Goal: Check status: Check status

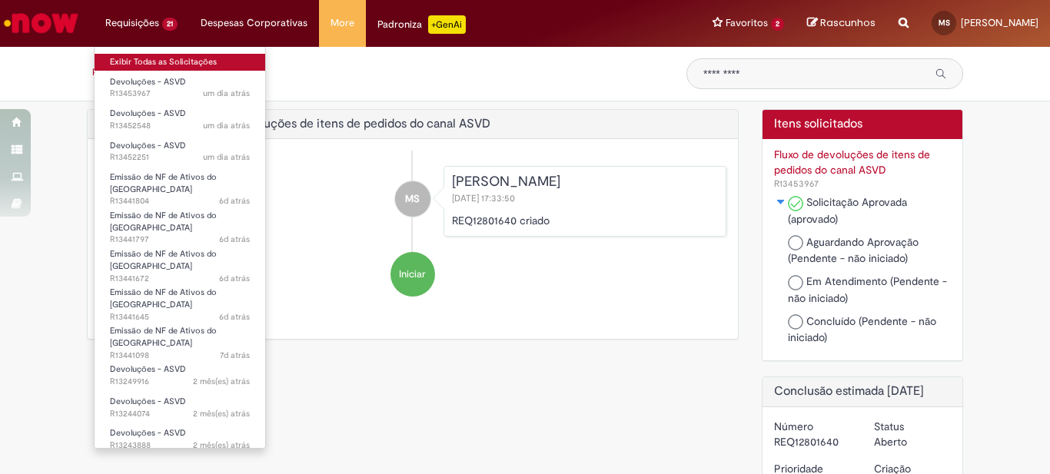
click at [165, 64] on link "Exibir Todas as Solicitações" at bounding box center [180, 62] width 171 height 17
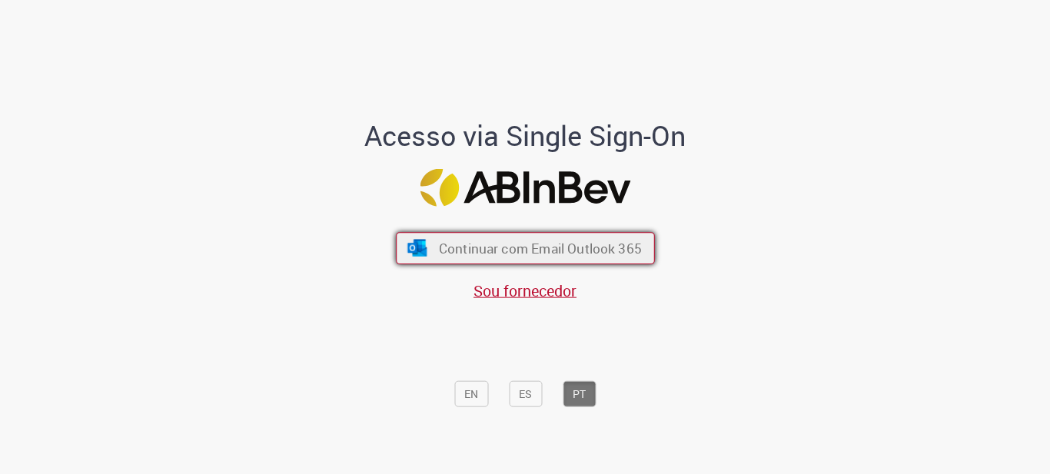
click at [531, 244] on span "Continuar com Email Outlook 365" at bounding box center [539, 248] width 203 height 18
click at [540, 255] on span "Continuar com Email Outlook 365" at bounding box center [539, 248] width 203 height 18
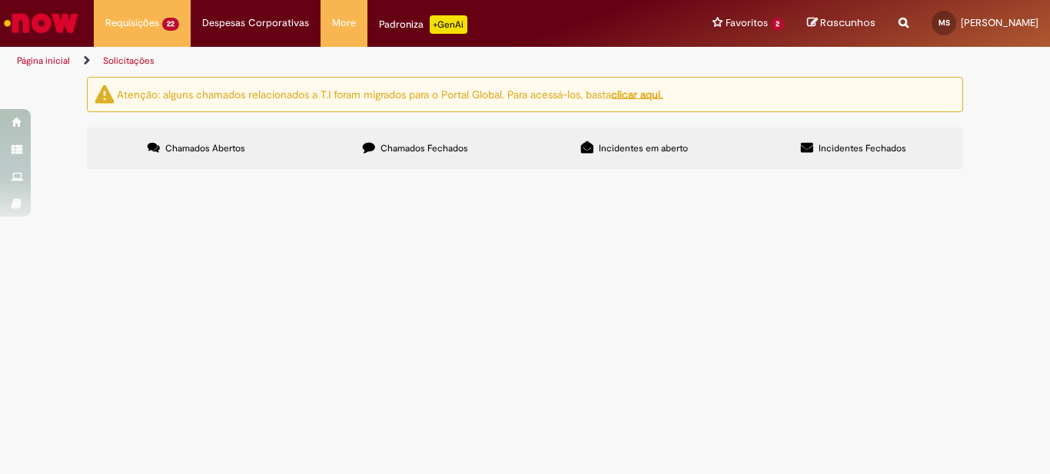
click at [384, 155] on label "Chamados Fechados" at bounding box center [415, 149] width 219 height 42
click at [0, 0] on span "CARREFOUR CENTRAL 25/08 6101977621 FSV4E95 114726" at bounding box center [0, 0] width 0 height 0
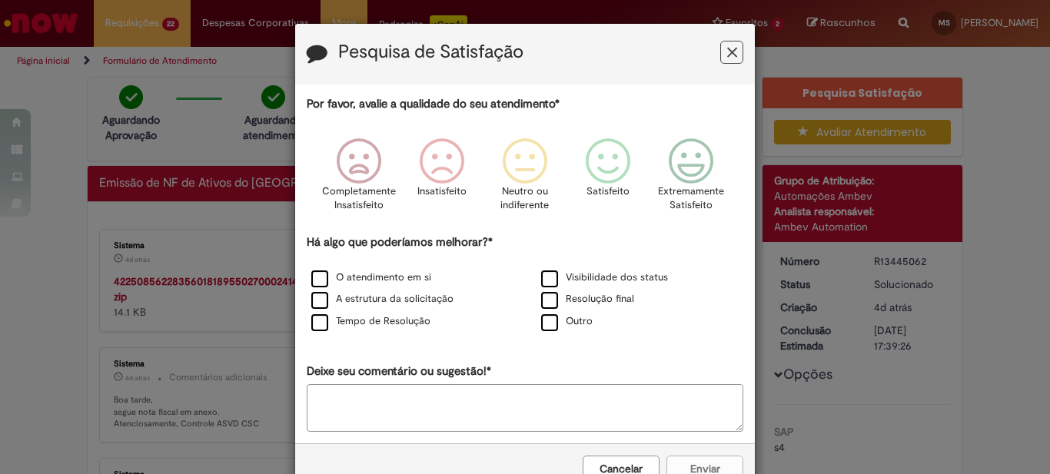
scroll to position [45, 0]
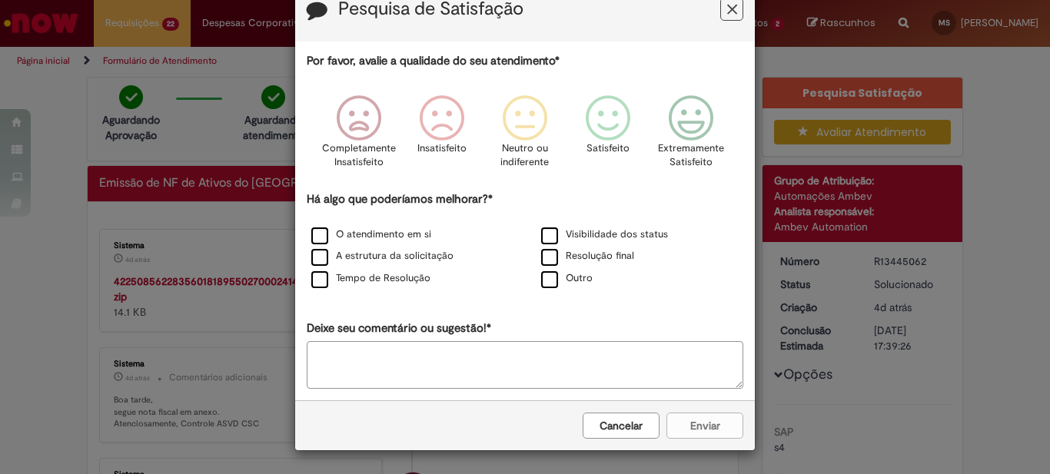
click at [624, 424] on button "Cancelar" at bounding box center [621, 426] width 77 height 26
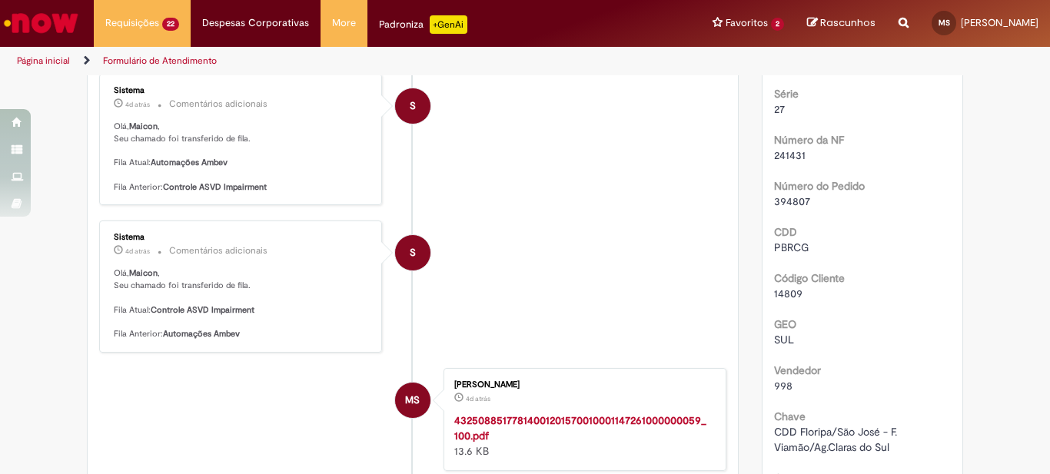
scroll to position [0, 0]
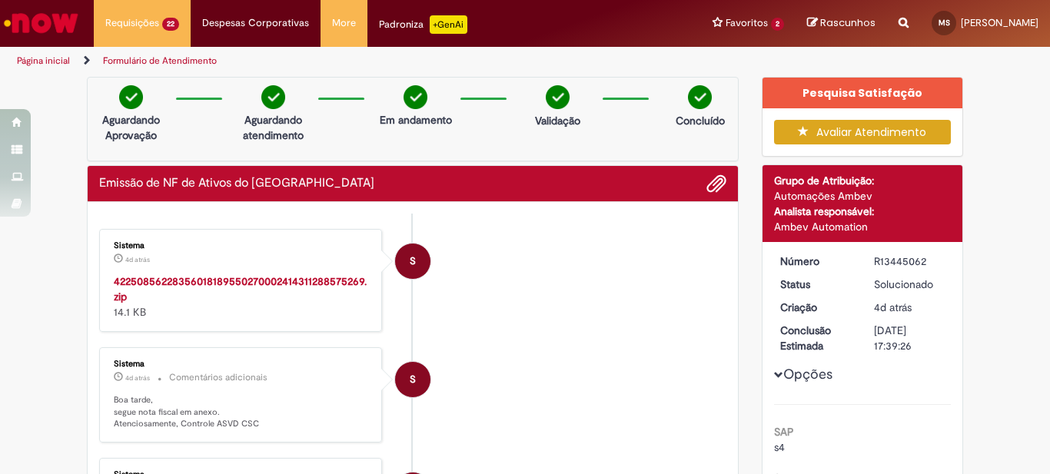
click at [260, 283] on strong "42250856228356018189550270002414311288575269.zip" at bounding box center [240, 288] width 253 height 29
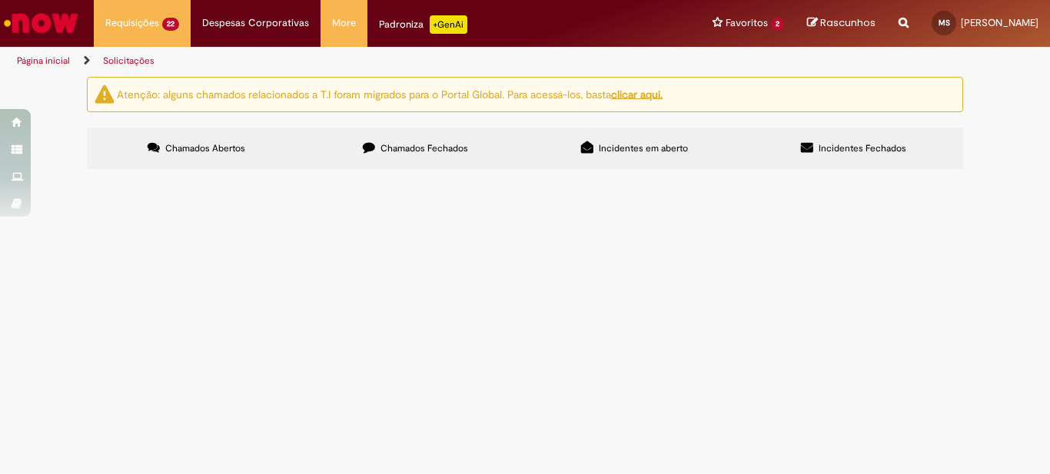
click at [391, 151] on span "Chamados Fechados" at bounding box center [425, 148] width 88 height 12
click at [0, 0] on span "ZAFFARI NOVA STA RITA 23/08 6101966350 RXS8F96 114673" at bounding box center [0, 0] width 0 height 0
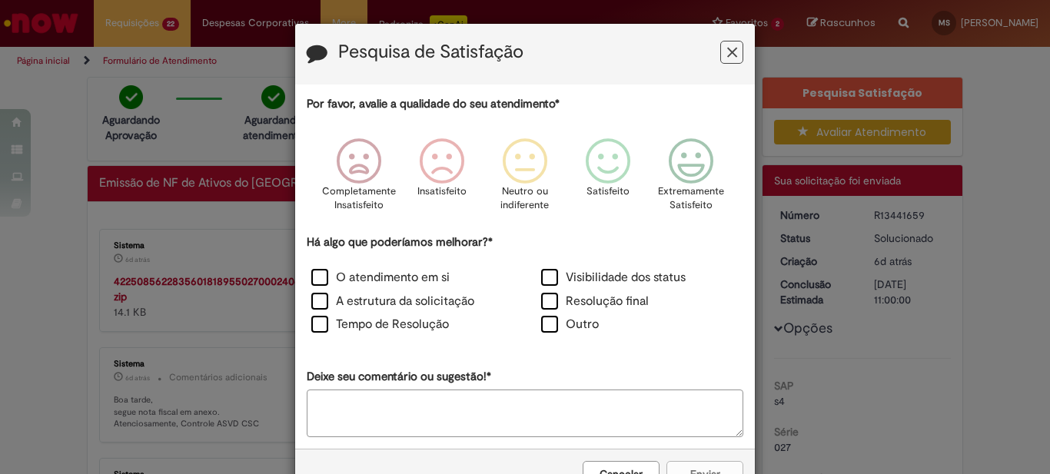
scroll to position [50, 0]
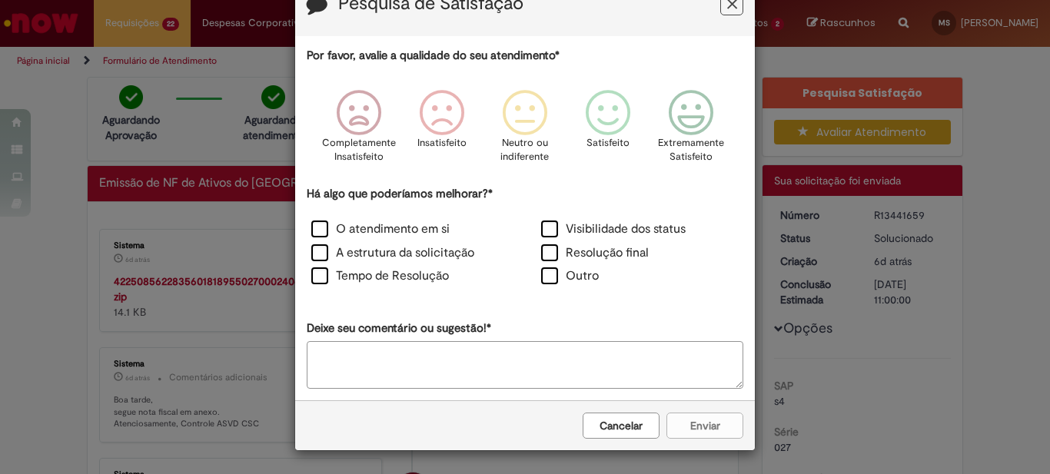
click at [603, 440] on div "Cancelar Enviar" at bounding box center [525, 426] width 460 height 50
click at [607, 421] on button "Cancelar" at bounding box center [621, 426] width 77 height 26
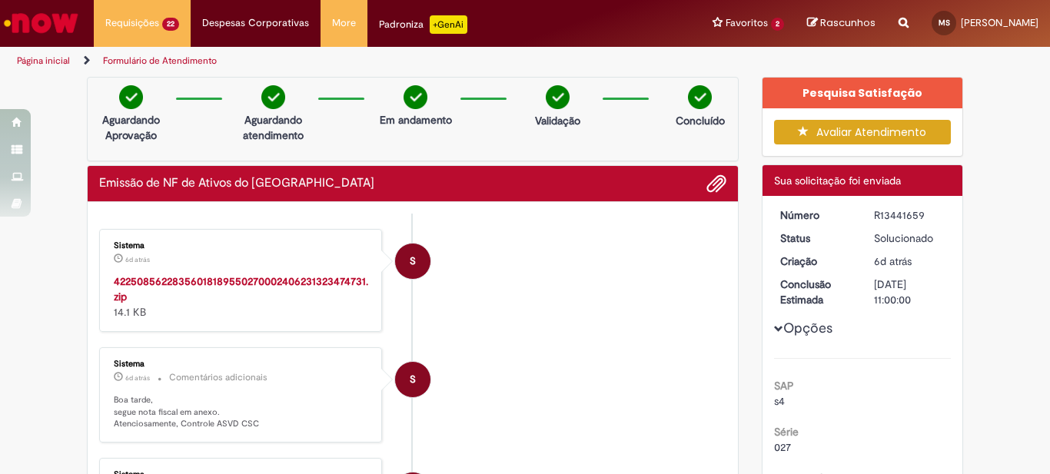
click at [274, 274] on strong "42250856228356018189550270002406231323474731.zip" at bounding box center [241, 288] width 255 height 29
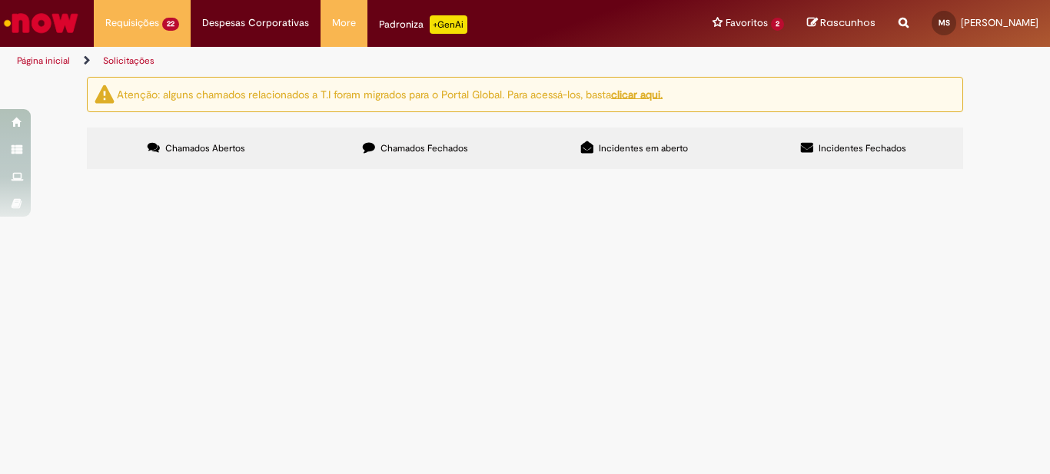
click at [388, 156] on label "Chamados Fechados" at bounding box center [415, 149] width 219 height 42
click at [231, 159] on label "Chamados Abertos" at bounding box center [196, 149] width 219 height 42
click at [0, 0] on span "ZAFFARI NOVA STA RITA 23/08 6101966318 RXU6A45 114669" at bounding box center [0, 0] width 0 height 0
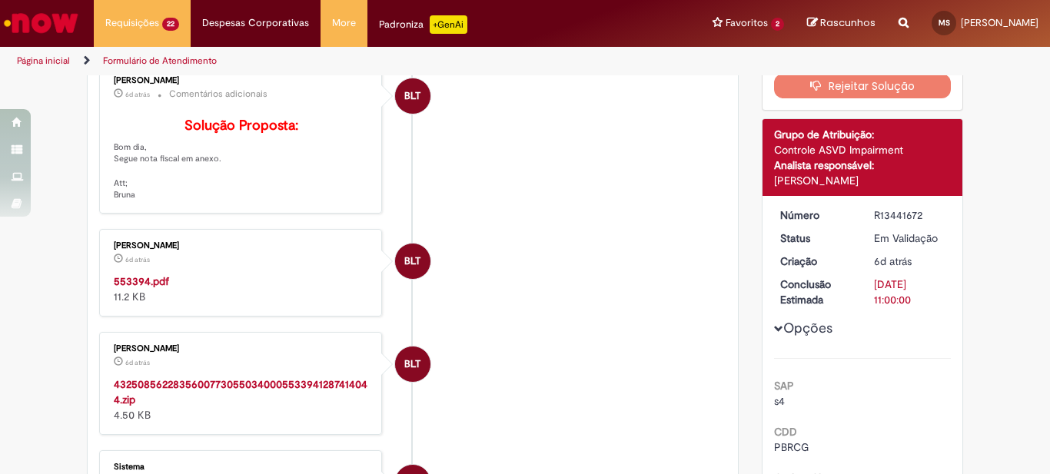
scroll to position [165, 0]
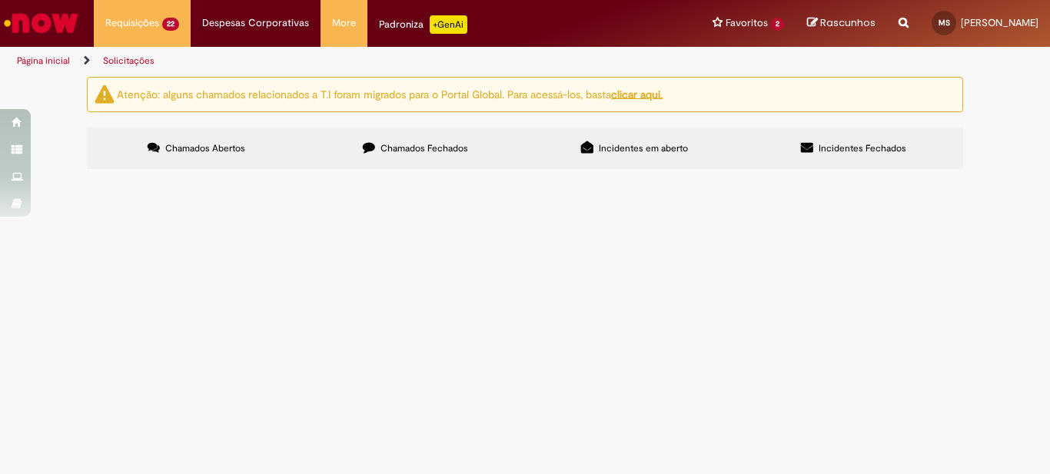
click at [381, 141] on label "Chamados Fechados" at bounding box center [415, 149] width 219 height 42
click at [235, 148] on span "Chamados Abertos" at bounding box center [205, 148] width 80 height 12
click at [0, 0] on span "retorno as ZAFFARI CENTRAL [DATE] dt 6101958899 cte 114617 RXL3D39/END6E61" at bounding box center [0, 0] width 0 height 0
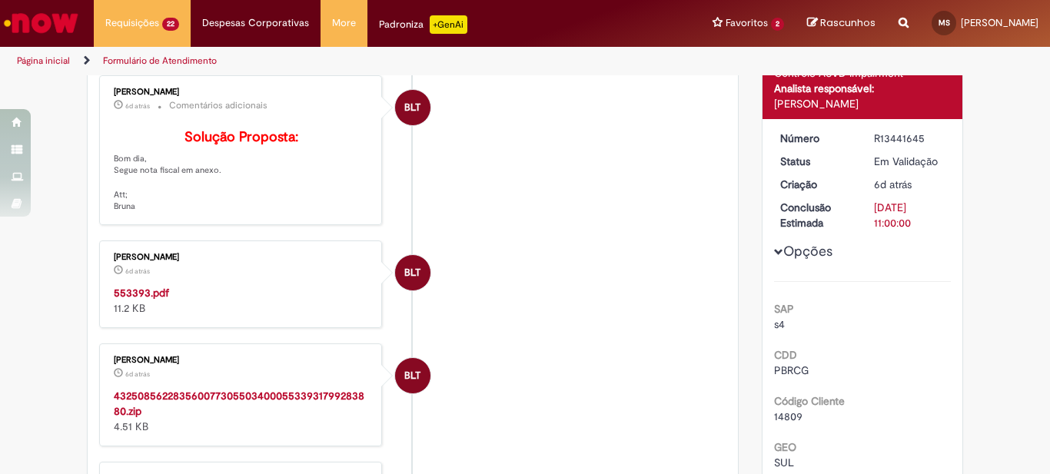
scroll to position [242, 0]
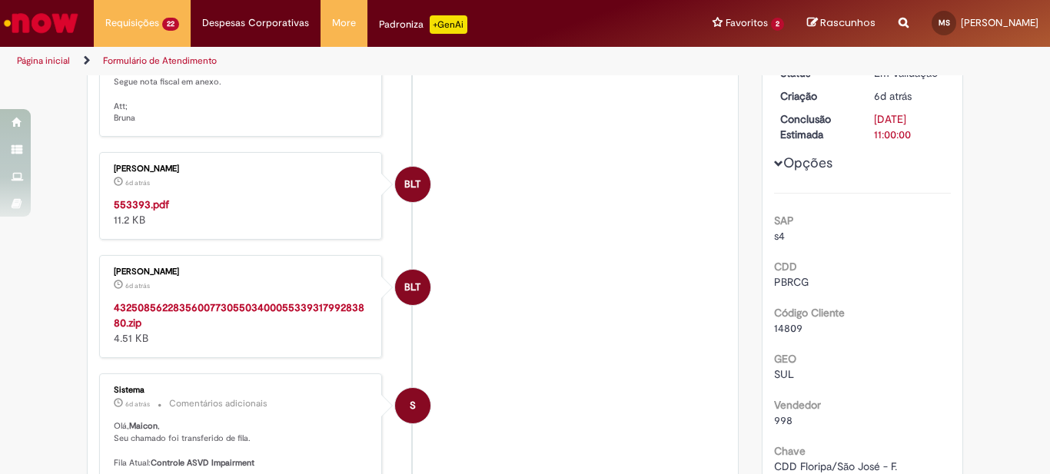
click at [133, 211] on strong "553393.pdf" at bounding box center [141, 205] width 55 height 14
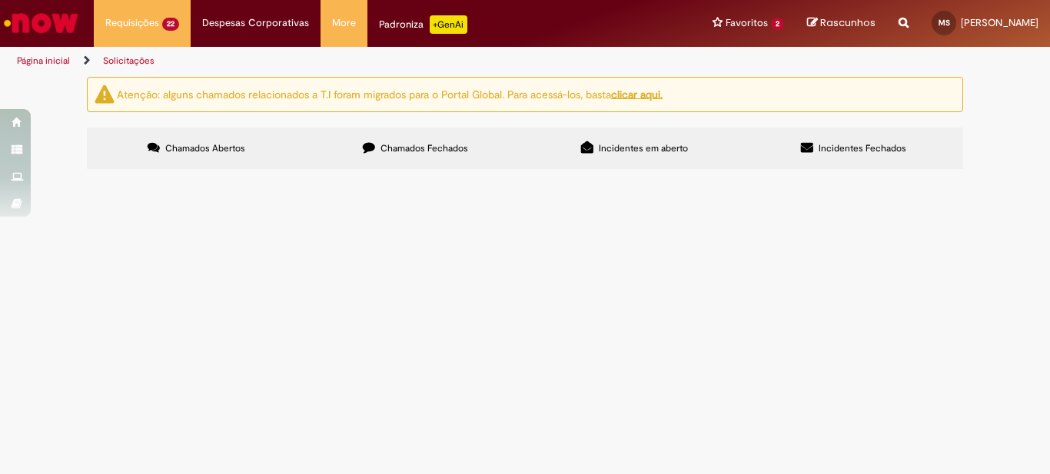
scroll to position [231, 0]
click at [0, 0] on span "retorno as ZAFFARI CENTRAL [DATE] dt 6101958899 cte 114617 RXL3D39/END6E61" at bounding box center [0, 0] width 0 height 0
click at [391, 160] on label "Chamados Fechados" at bounding box center [415, 149] width 219 height 42
click at [0, 0] on link "2" at bounding box center [0, 0] width 0 height 0
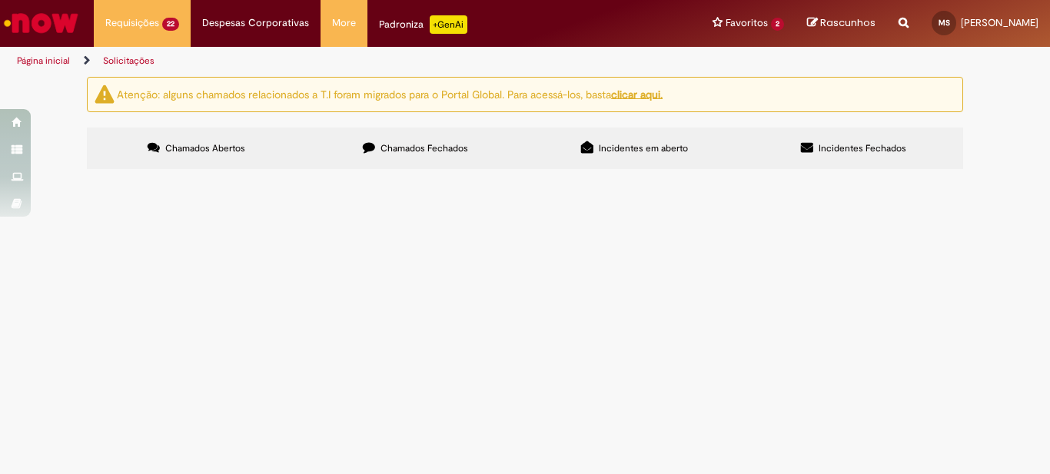
click at [0, 0] on link "1" at bounding box center [0, 0] width 0 height 0
click at [0, 0] on span "6101973093 ZAFFARI NOVA STA RITA RTI5B05 FDZ6C93" at bounding box center [0, 0] width 0 height 0
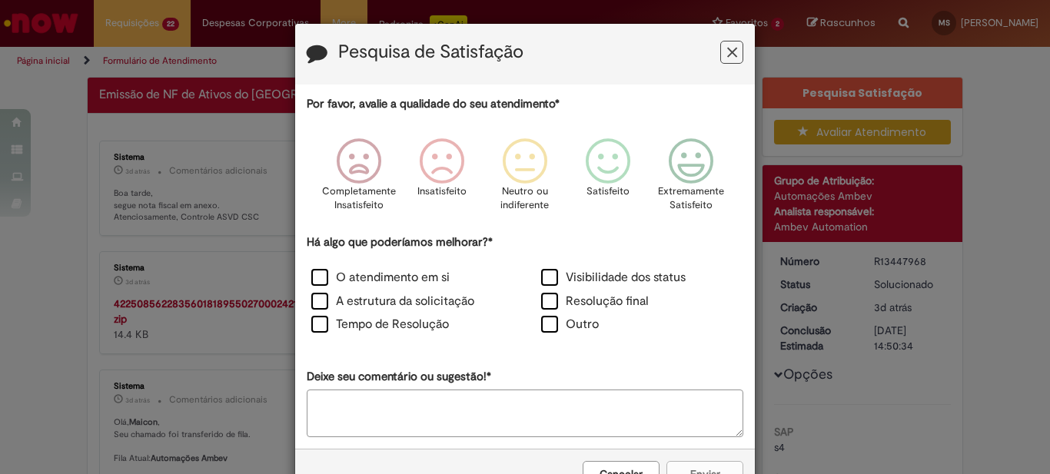
click at [720, 46] on button "Feedback" at bounding box center [731, 52] width 23 height 23
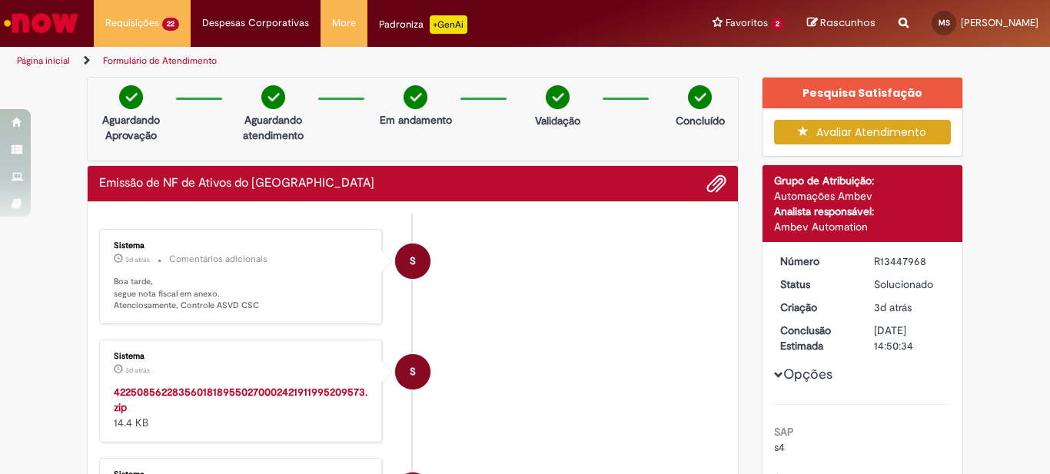
scroll to position [77, 0]
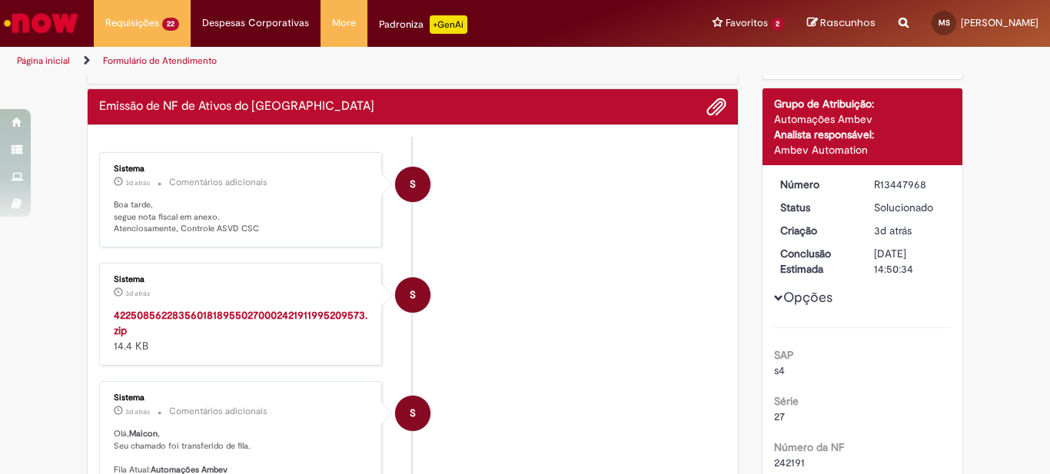
click at [265, 315] on strong "42250856228356018189550270002421911995209573.zip" at bounding box center [241, 322] width 254 height 29
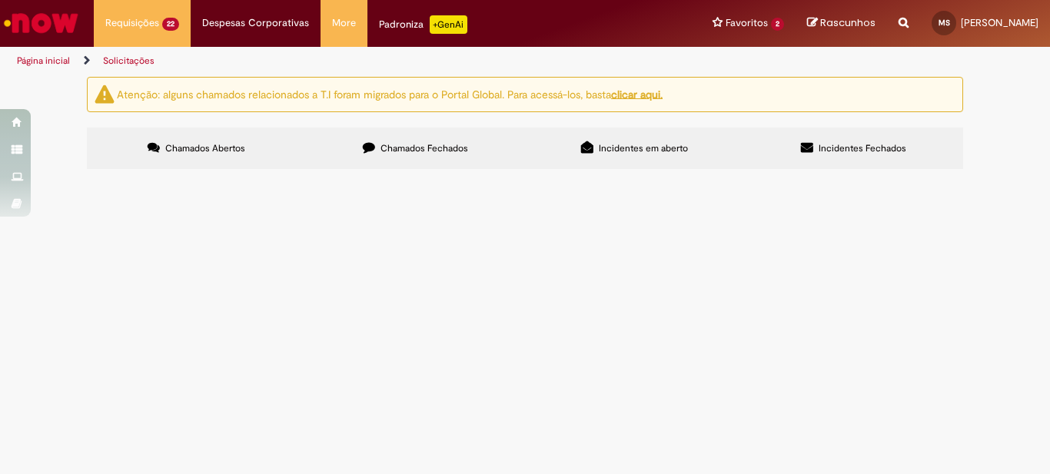
click at [353, 155] on label "Chamados Fechados" at bounding box center [415, 149] width 219 height 42
click at [0, 0] on span "6101973172 CARREFOUR CENTRAL FZO3J92" at bounding box center [0, 0] width 0 height 0
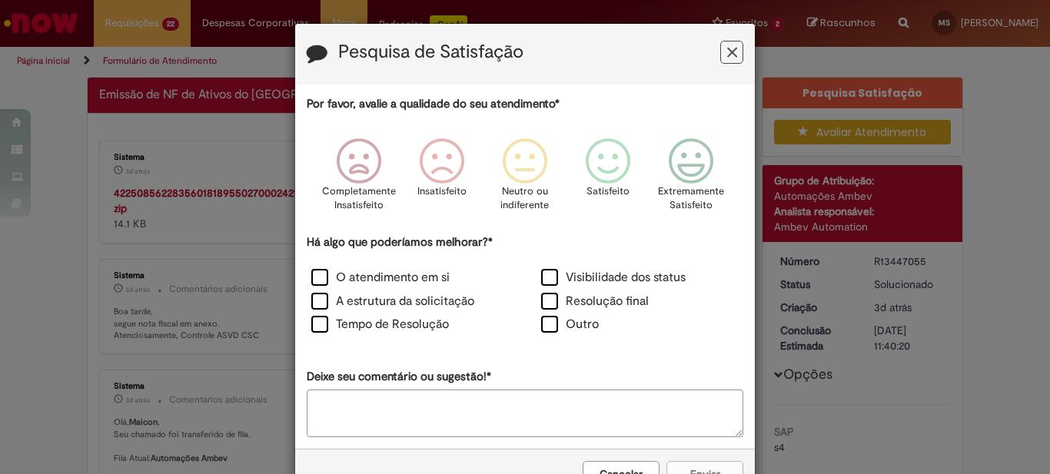
click at [222, 193] on div "Pesquisa de Satisfação Por favor, avalie a qualidade do seu atendimento* Comple…" at bounding box center [525, 237] width 1050 height 474
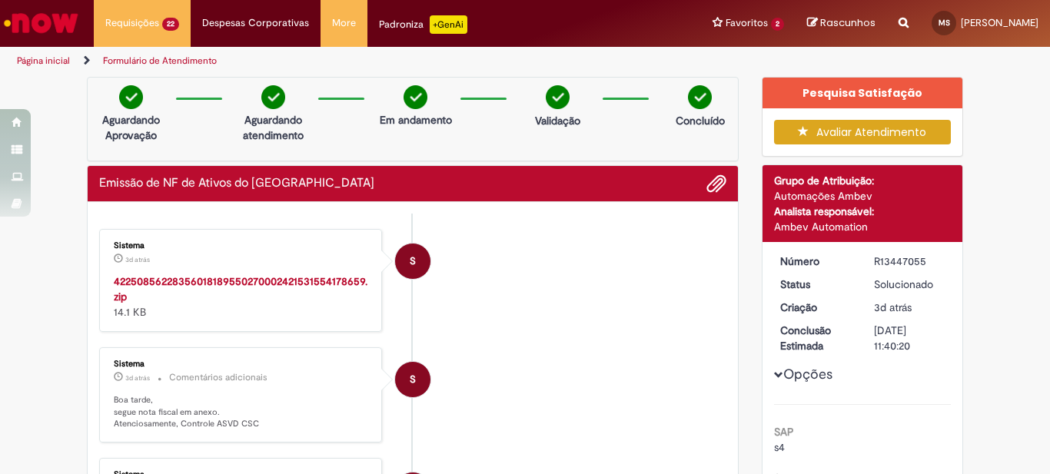
click at [226, 276] on strong "42250856228356018189550270002421531554178659.zip" at bounding box center [241, 288] width 254 height 29
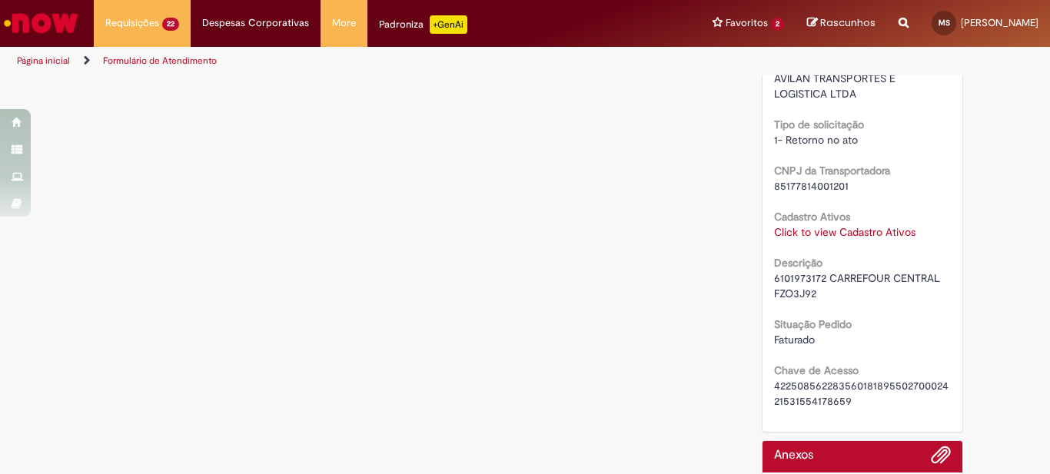
scroll to position [1153, 0]
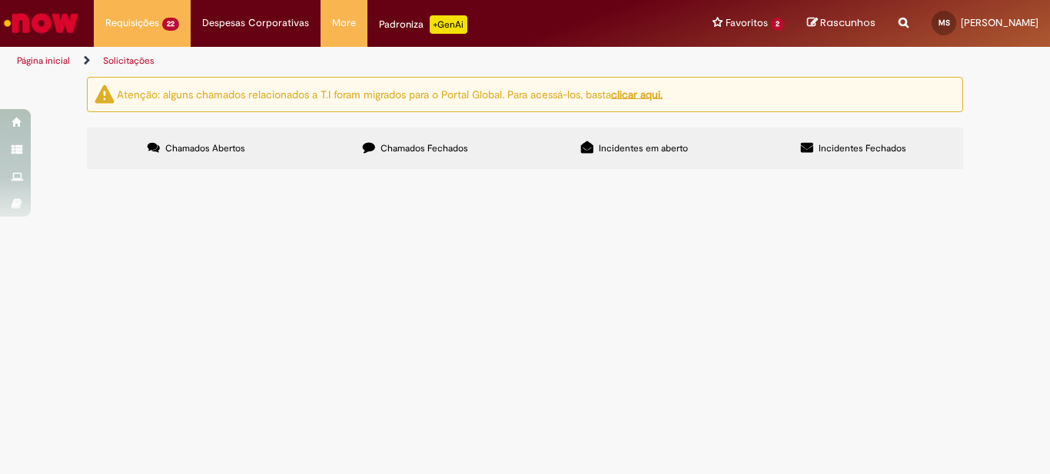
click at [419, 144] on span "Chamados Fechados" at bounding box center [425, 148] width 88 height 12
click at [0, 0] on span "RETORNO AS ZAFFARI NOVA STA [PERSON_NAME] [DATE] DT6101973170 CTE 114756 RUK9E8…" at bounding box center [0, 0] width 0 height 0
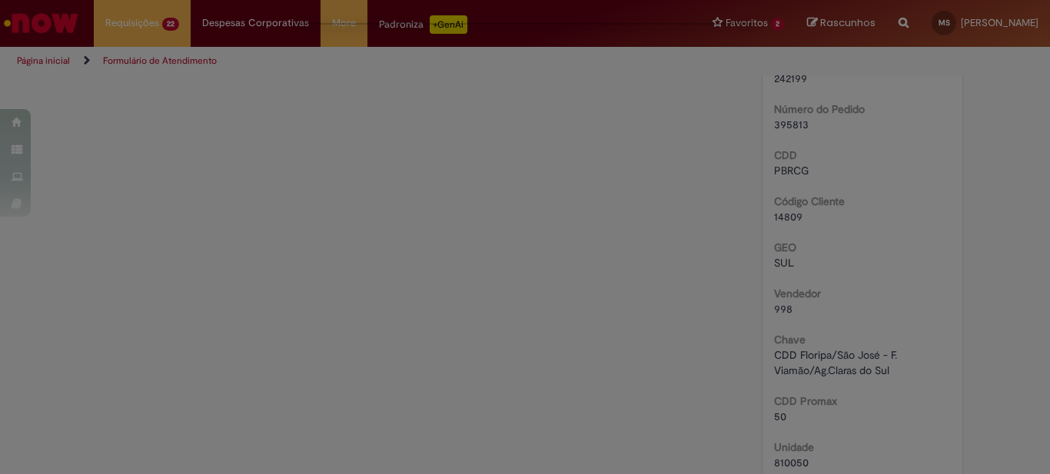
click at [511, 137] on div "Feedback" at bounding box center [525, 237] width 1050 height 474
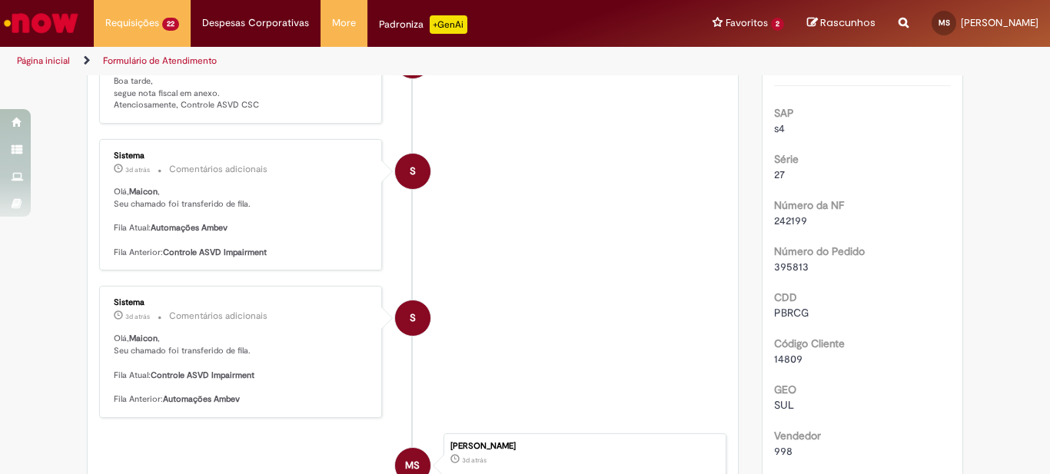
scroll to position [88, 0]
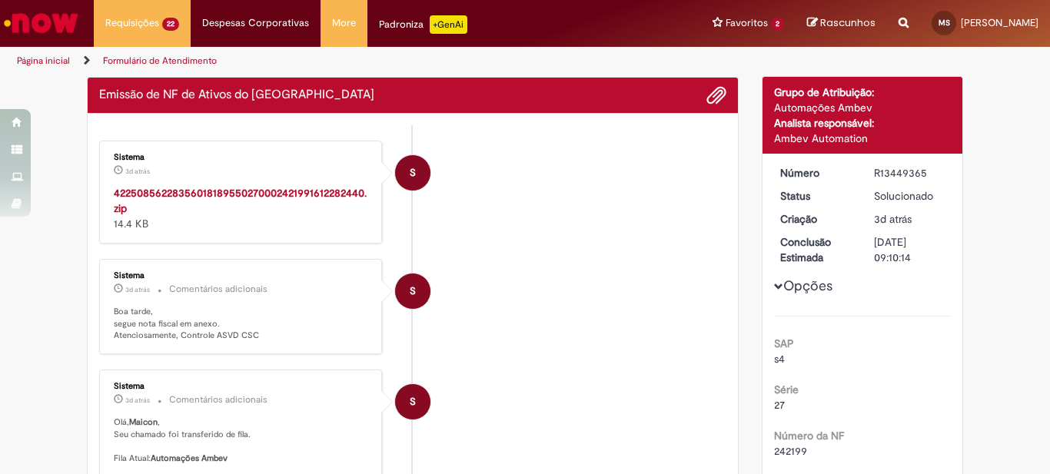
click at [283, 192] on strong "42250856228356018189550270002421991612282440.zip" at bounding box center [240, 200] width 253 height 29
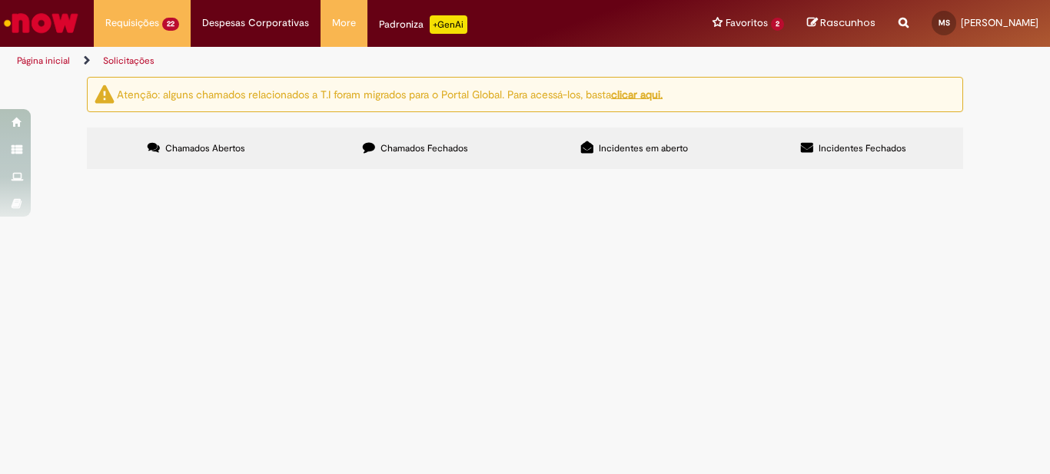
click at [418, 156] on label "Chamados Fechados" at bounding box center [415, 149] width 219 height 42
click at [0, 0] on span "RETORNO AS ZAFFARI NOVA STA [PERSON_NAME] [DATE] DT 6101973137 CTE 114759 RUK9E…" at bounding box center [0, 0] width 0 height 0
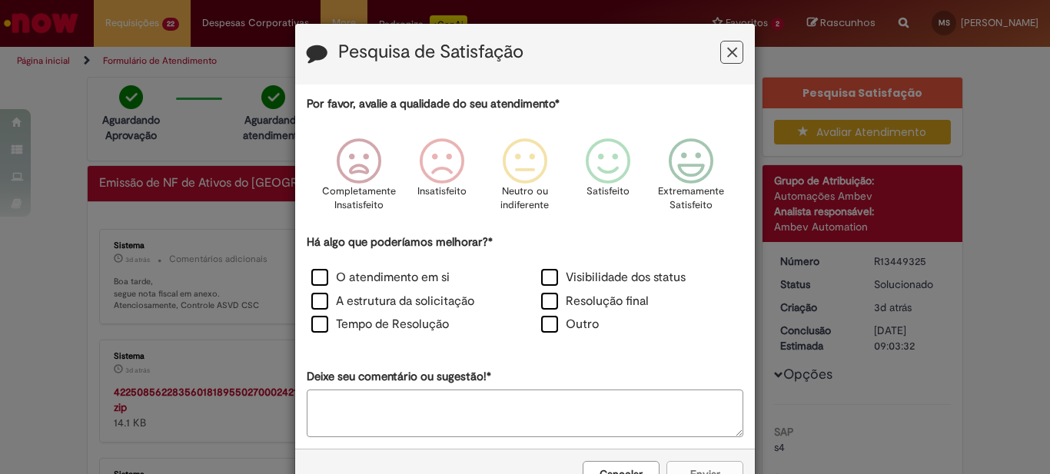
click at [720, 52] on button "Feedback" at bounding box center [731, 52] width 23 height 23
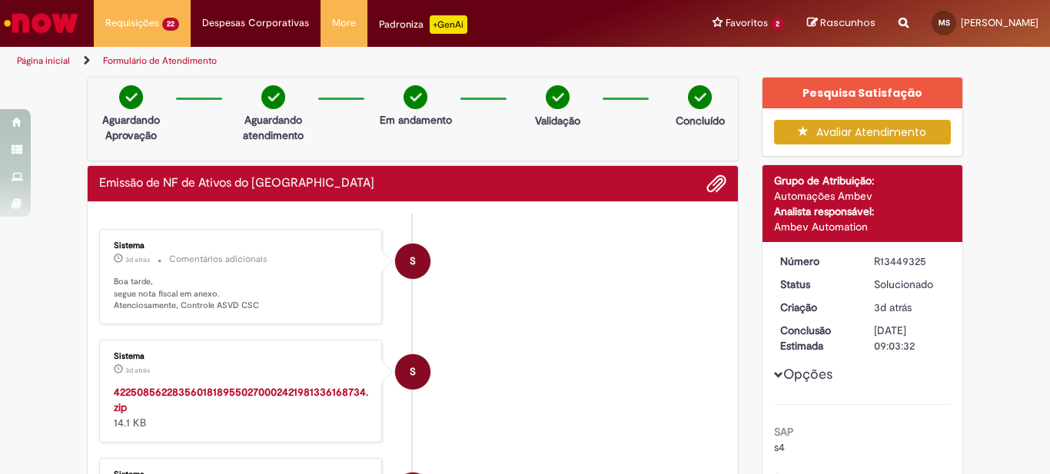
click at [191, 388] on strong "42250856228356018189550270002421981336168734.zip" at bounding box center [241, 399] width 255 height 29
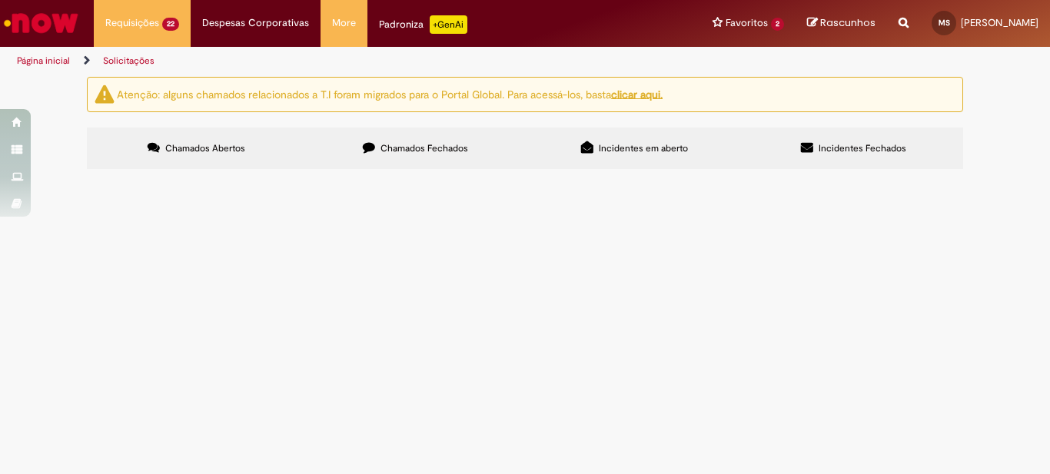
click at [434, 158] on label "Chamados Fechados" at bounding box center [415, 149] width 219 height 42
click at [0, 0] on span "retorno AS ZAFFARI NOVA STA [PERSON_NAME] [DATE] DT 6101973168 CTE 114753 RLD5A…" at bounding box center [0, 0] width 0 height 0
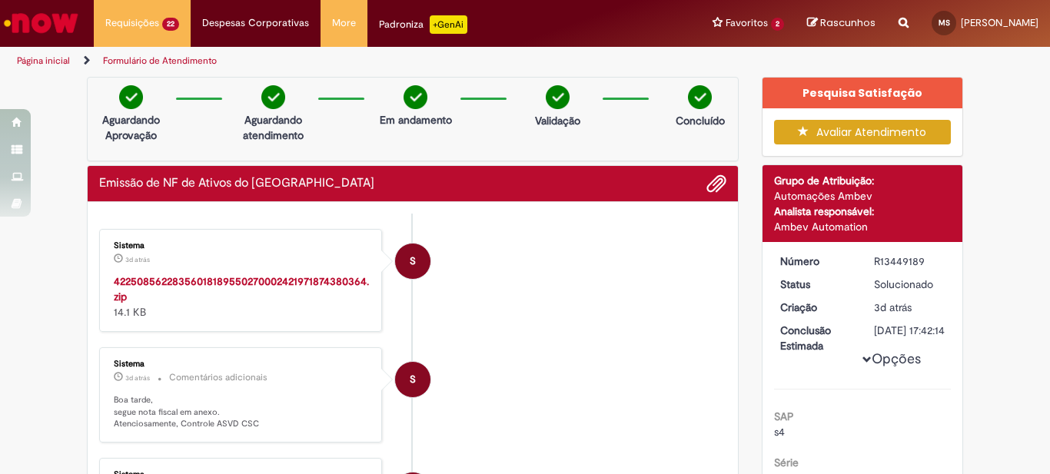
click at [282, 284] on strong "42250856228356018189550270002421971874380364.zip" at bounding box center [241, 288] width 255 height 29
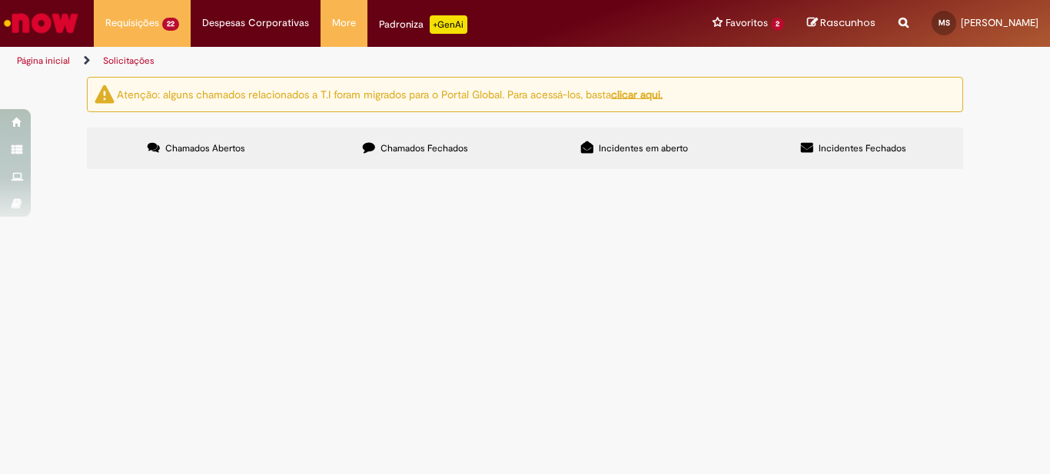
click at [401, 144] on span "Chamados Fechados" at bounding box center [425, 148] width 88 height 12
click at [0, 0] on span "6101973174 ZAFFARI NOVA STA RITA RXU0F55 END6E61" at bounding box center [0, 0] width 0 height 0
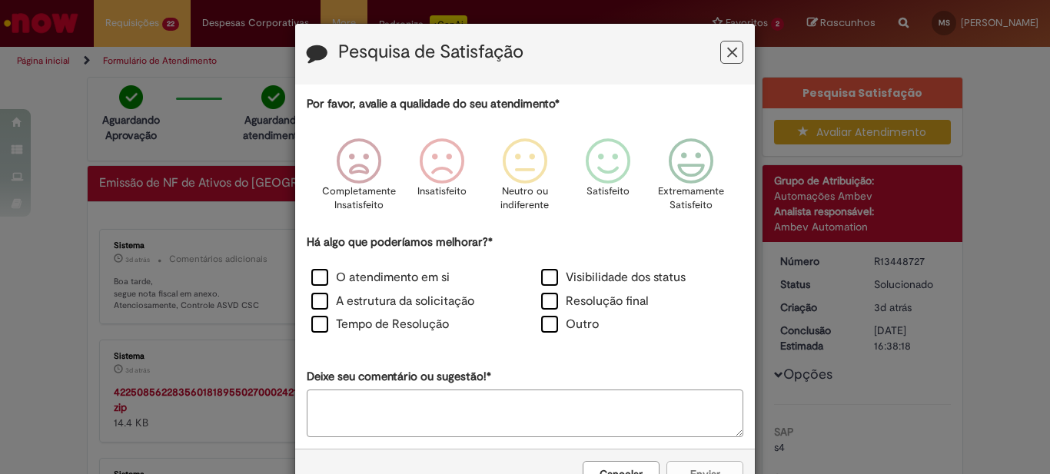
click at [729, 51] on icon "Feedback" at bounding box center [732, 53] width 10 height 16
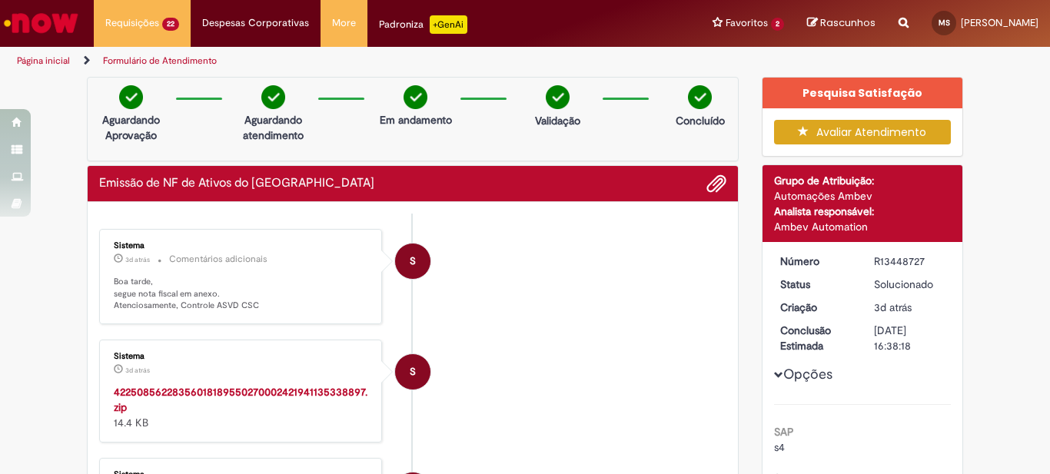
click at [221, 396] on strong "42250856228356018189550270002421941135338897.zip" at bounding box center [241, 399] width 254 height 29
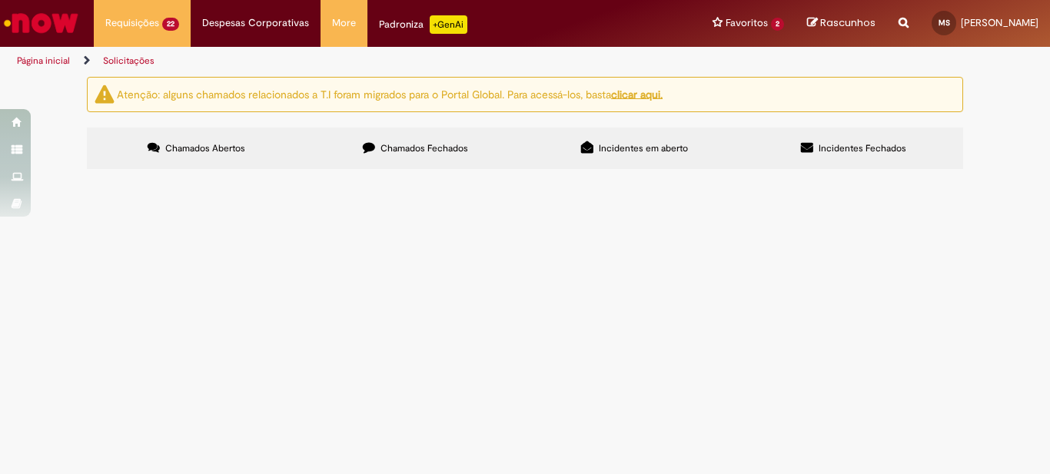
click at [388, 155] on label "Chamados Fechados" at bounding box center [415, 149] width 219 height 42
click at [180, 152] on span "Chamados Abertos" at bounding box center [205, 148] width 80 height 12
click at [382, 157] on label "Chamados Fechados" at bounding box center [415, 149] width 219 height 42
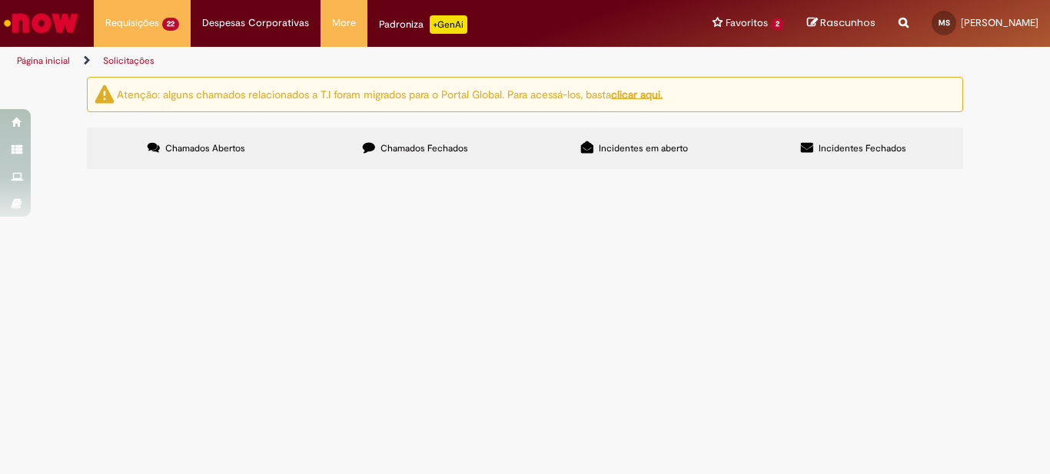
scroll to position [77, 0]
click at [0, 0] on span "DT: 6101978437 CESTTO [PERSON_NAME] RUY7D29 GHJ1E83" at bounding box center [0, 0] width 0 height 0
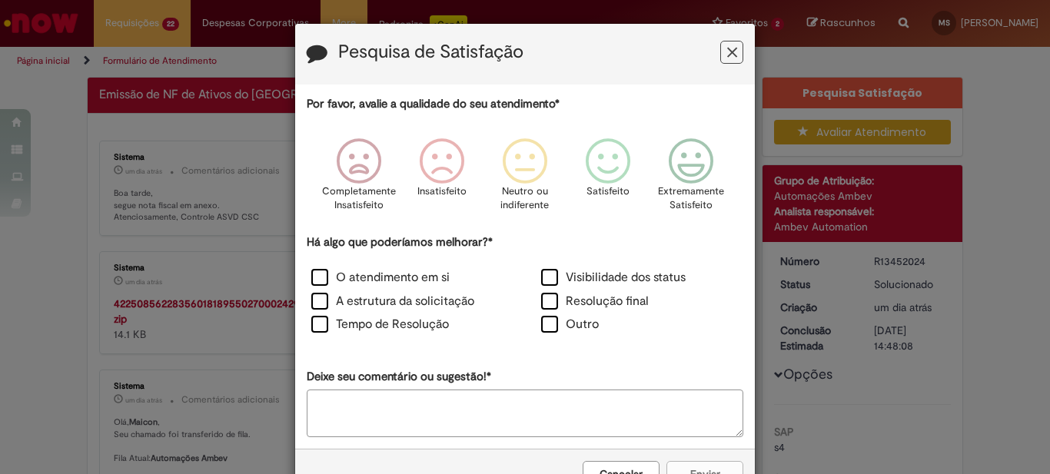
click at [727, 50] on icon "Feedback" at bounding box center [732, 53] width 10 height 16
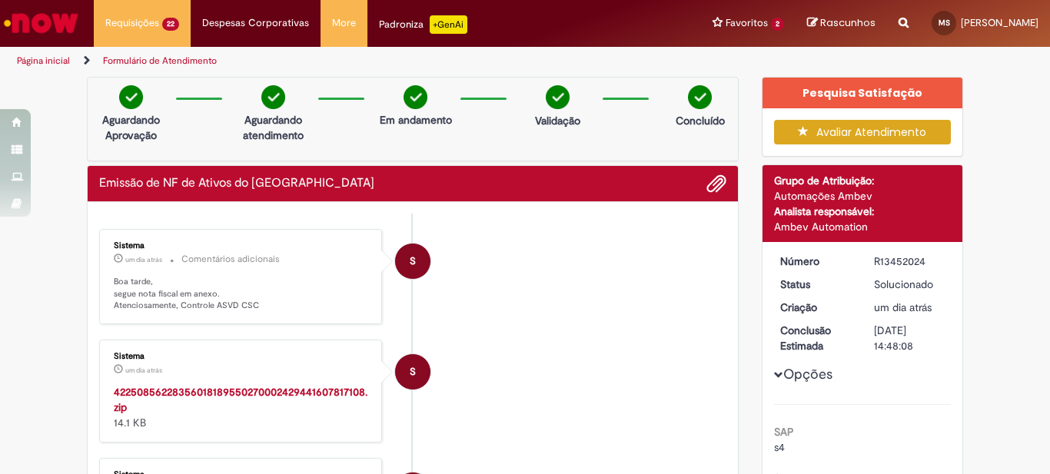
click at [261, 394] on strong "42250856228356018189550270002429441607817108.zip" at bounding box center [241, 399] width 254 height 29
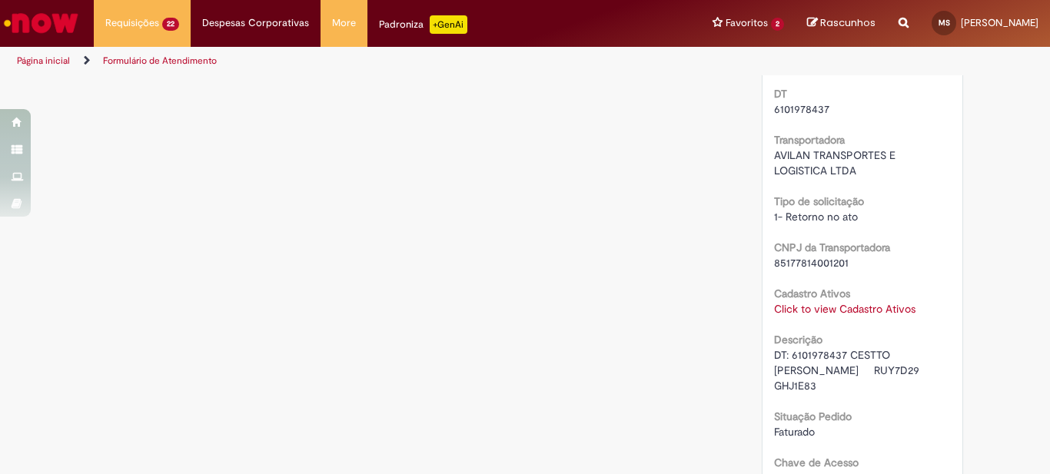
scroll to position [1076, 0]
